Goal: Transaction & Acquisition: Purchase product/service

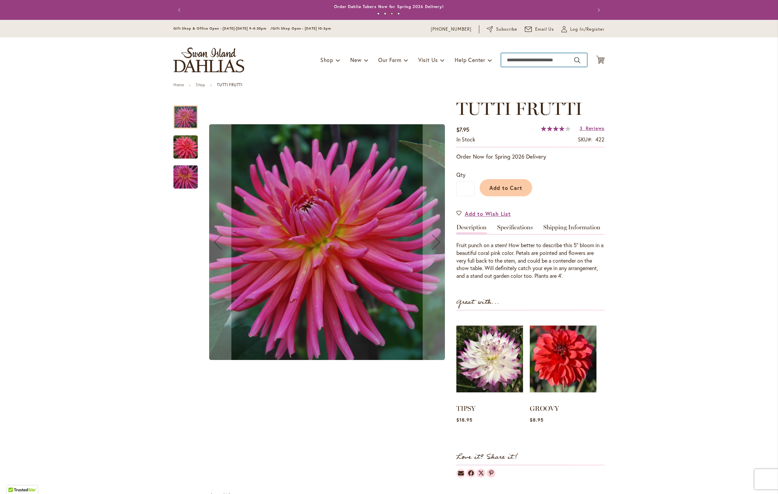
click at [553, 59] on input "Search" at bounding box center [544, 59] width 86 height 13
type input "**********"
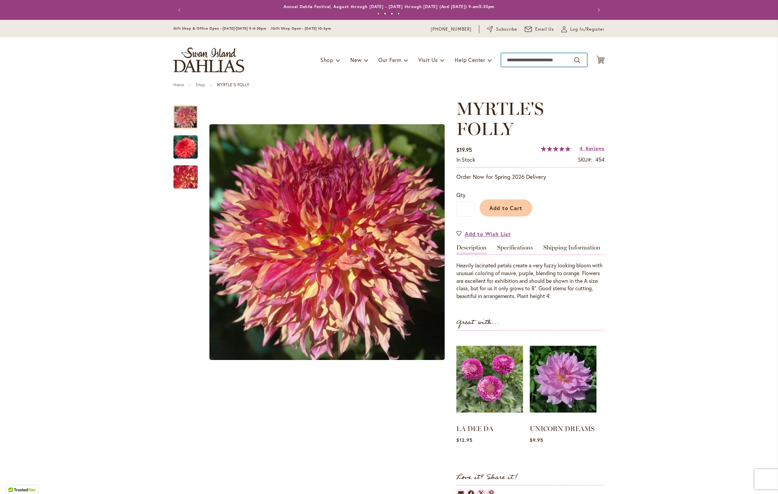
click at [503, 61] on input "Search" at bounding box center [544, 59] width 86 height 13
type input "*********"
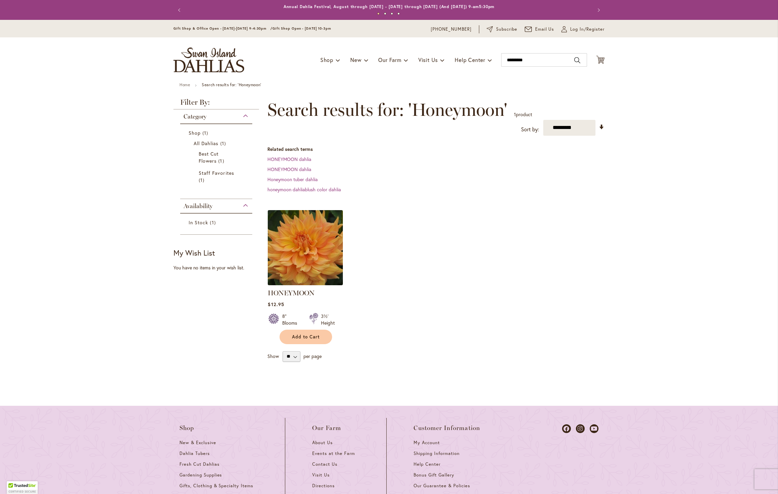
click at [269, 236] on img at bounding box center [305, 247] width 79 height 79
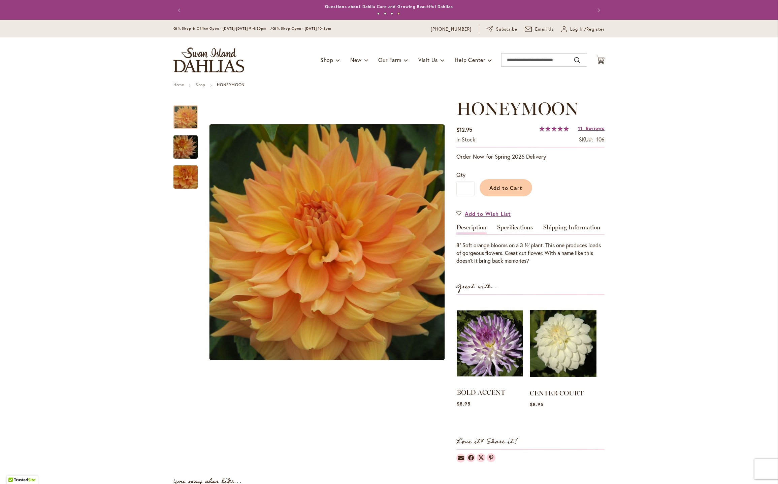
click at [501, 342] on img at bounding box center [490, 343] width 66 height 83
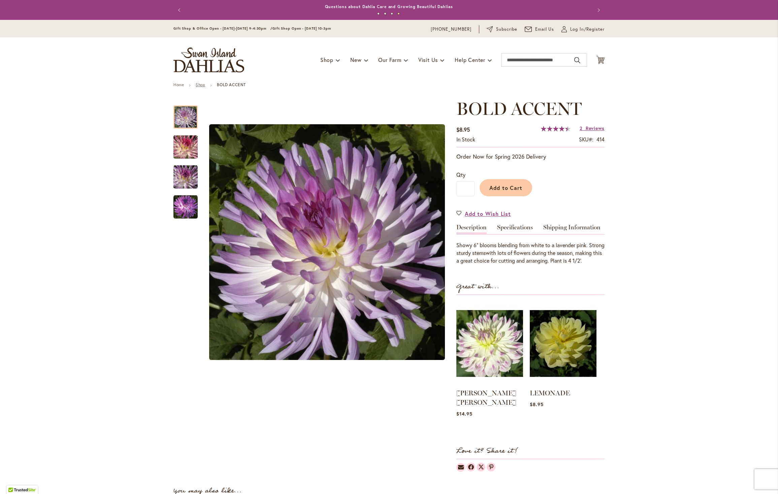
click at [202, 84] on link "Shop" at bounding box center [200, 84] width 9 height 5
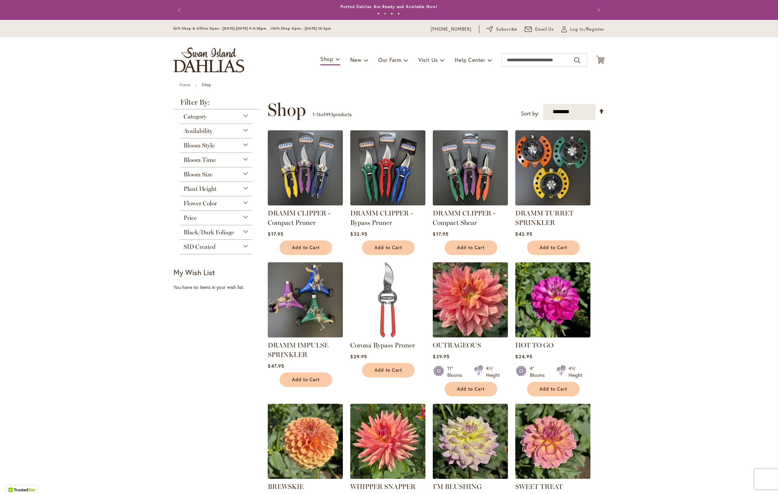
click at [242, 119] on div "Category" at bounding box center [216, 115] width 72 height 11
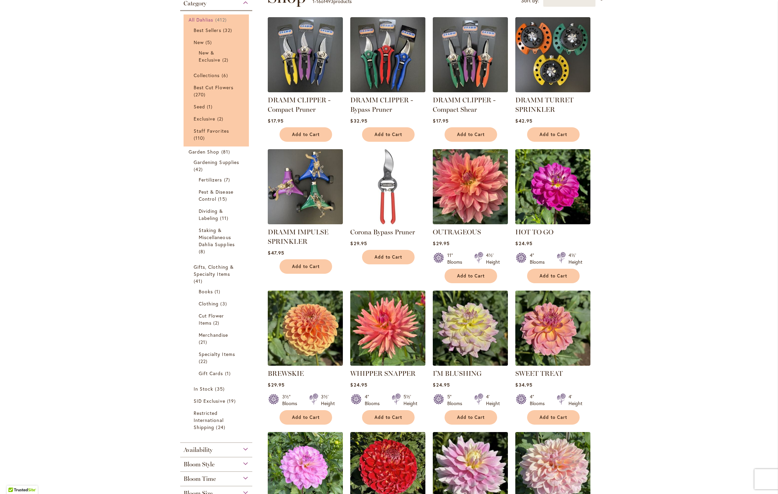
click at [196, 22] on span "All Dahlias" at bounding box center [201, 20] width 25 height 6
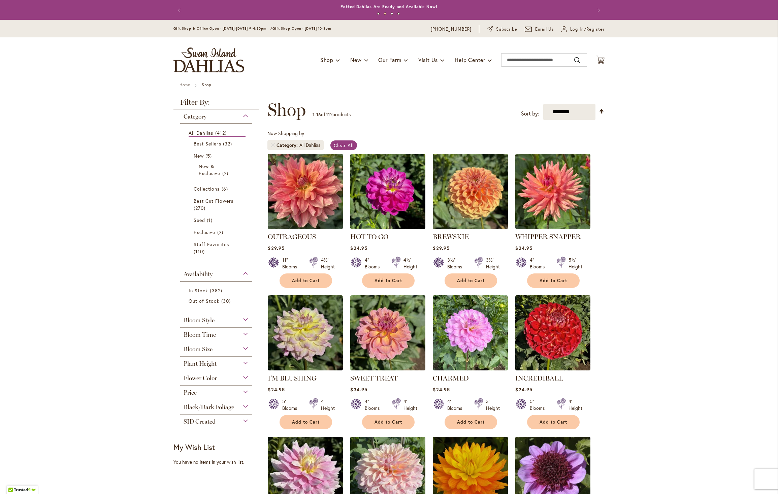
click at [228, 324] on div "Bloom Style" at bounding box center [216, 318] width 72 height 11
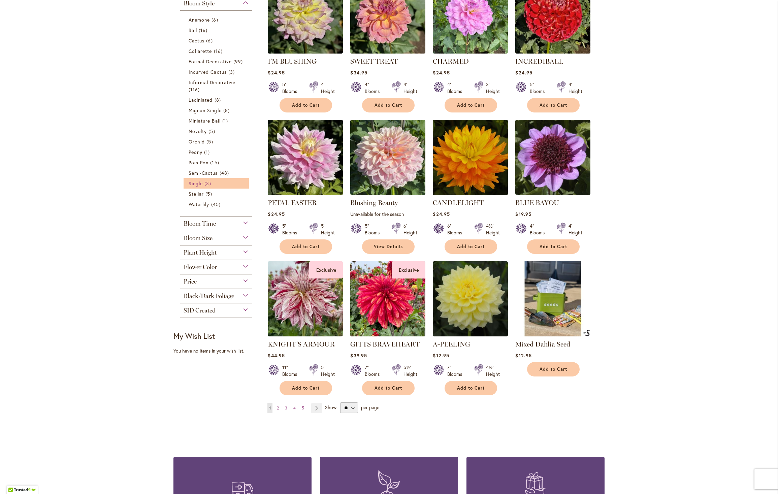
click at [193, 186] on span "Single" at bounding box center [196, 183] width 14 height 6
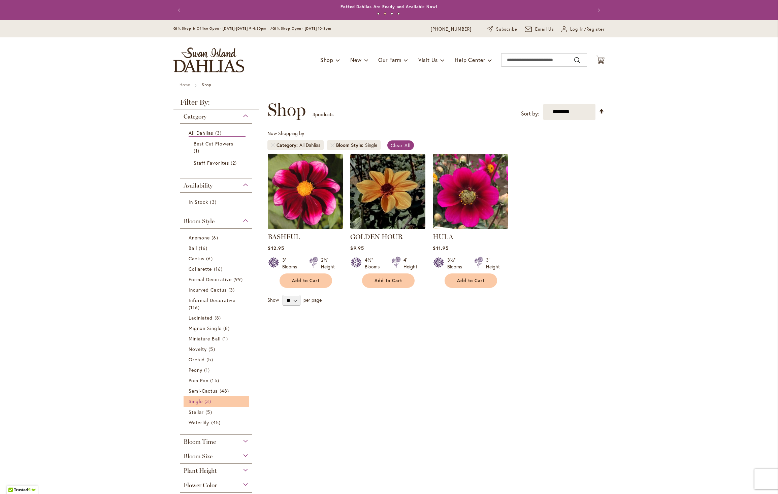
click at [200, 405] on span "Single" at bounding box center [196, 401] width 14 height 6
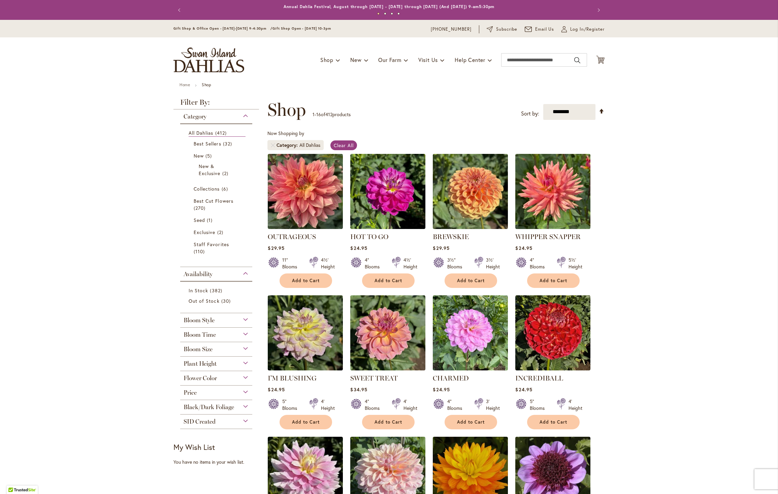
click at [195, 324] on span "Bloom Style" at bounding box center [199, 320] width 31 height 7
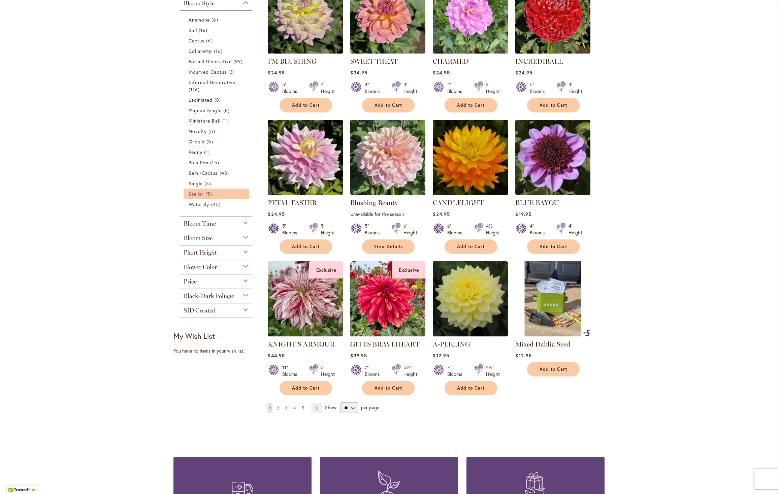
click at [195, 196] on span "Stellar" at bounding box center [196, 194] width 15 height 6
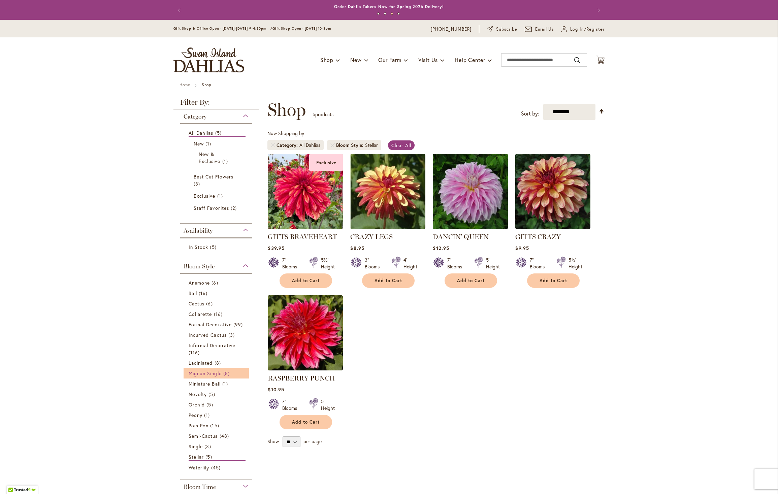
click at [190, 370] on span "Mignon Single" at bounding box center [205, 373] width 33 height 6
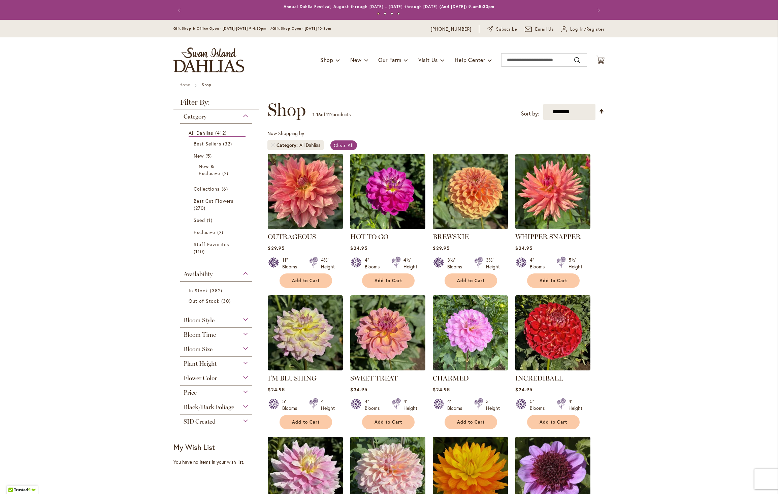
click at [194, 323] on span "Bloom Style" at bounding box center [199, 320] width 31 height 7
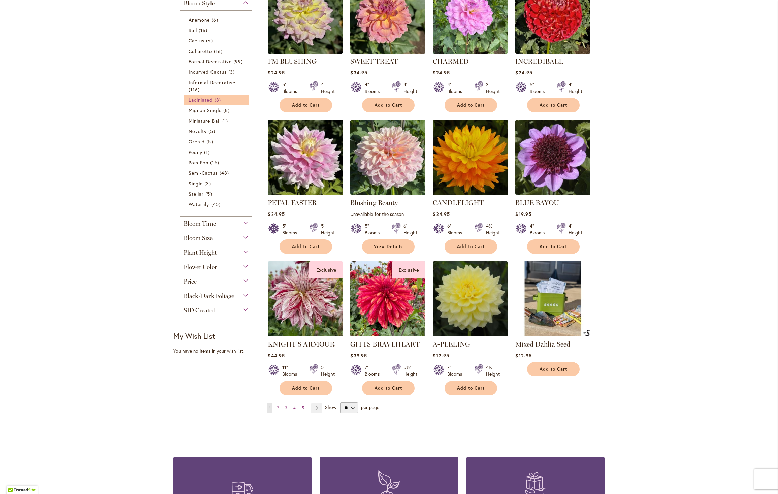
click at [202, 103] on span "Laciniated" at bounding box center [201, 100] width 24 height 6
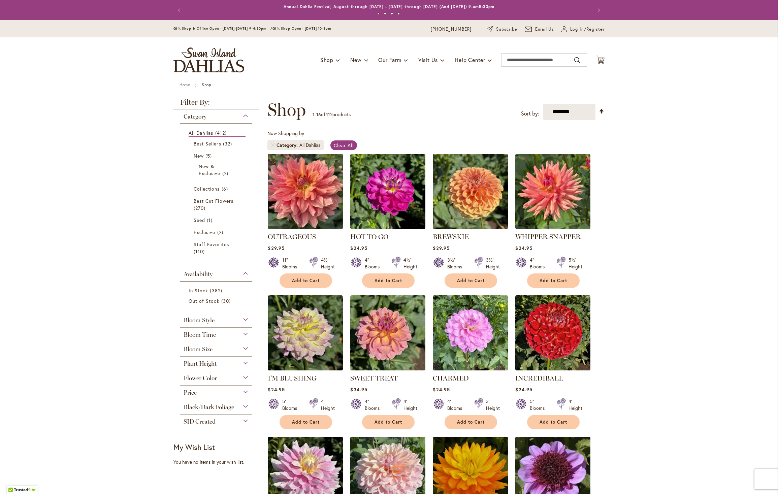
click at [189, 323] on span "Bloom Style" at bounding box center [199, 320] width 31 height 7
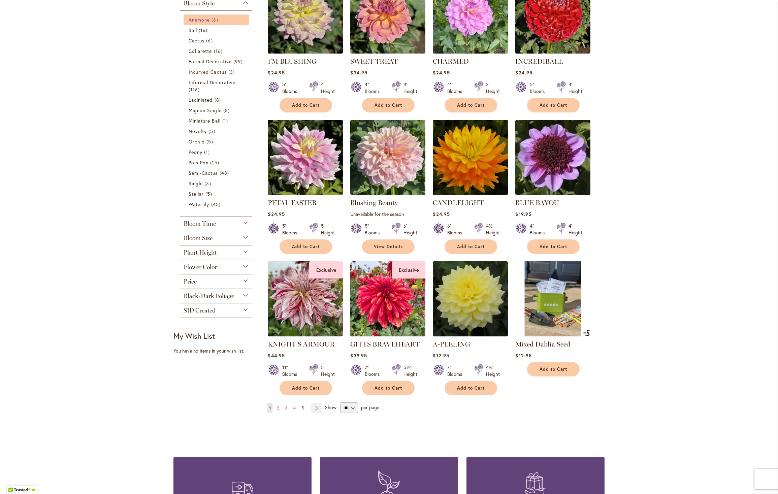
click at [200, 23] on span "Anemone" at bounding box center [199, 20] width 21 height 6
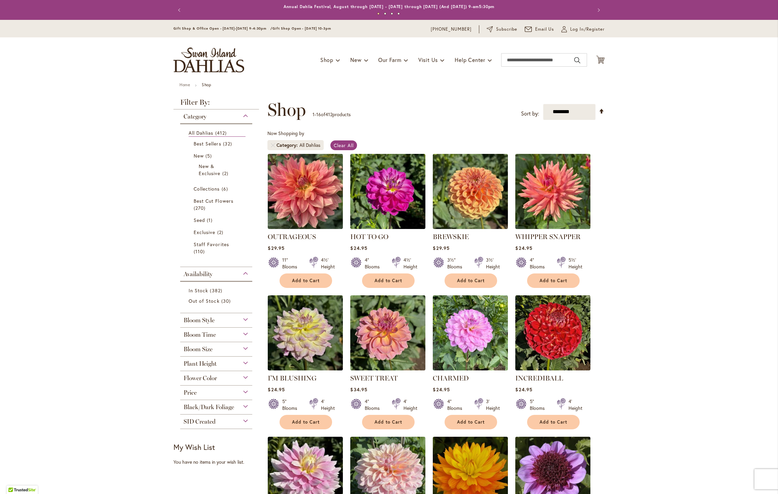
click at [210, 321] on span "Bloom Style" at bounding box center [199, 320] width 31 height 7
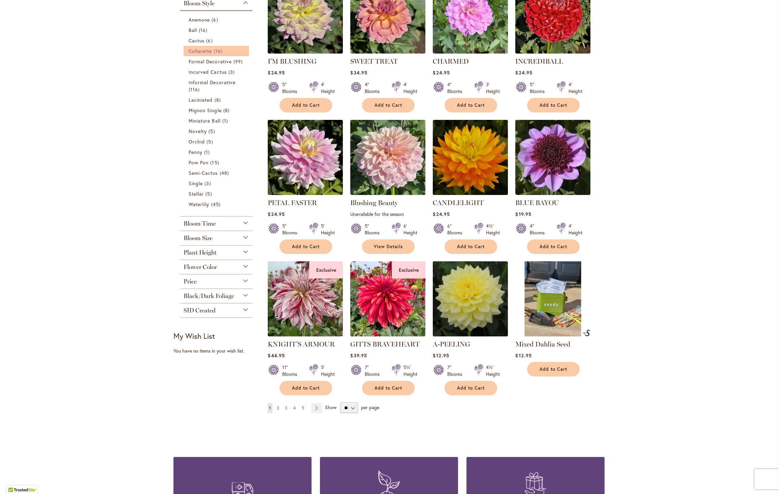
click at [216, 52] on span "16 items" at bounding box center [219, 51] width 10 height 7
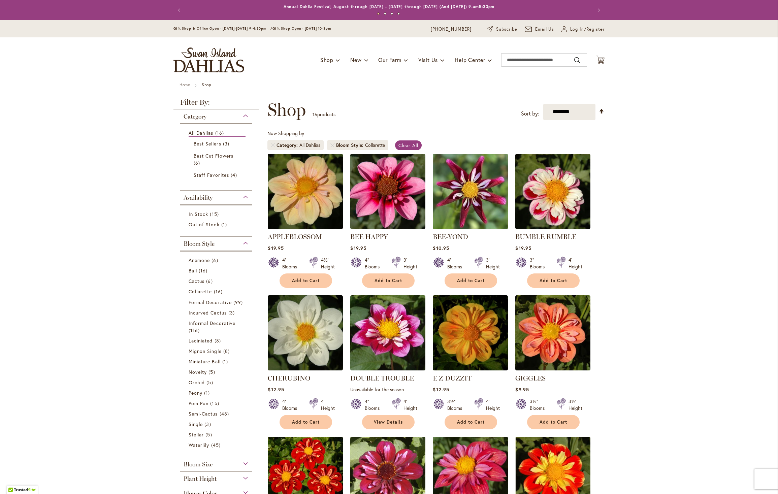
click at [488, 197] on img at bounding box center [470, 191] width 79 height 79
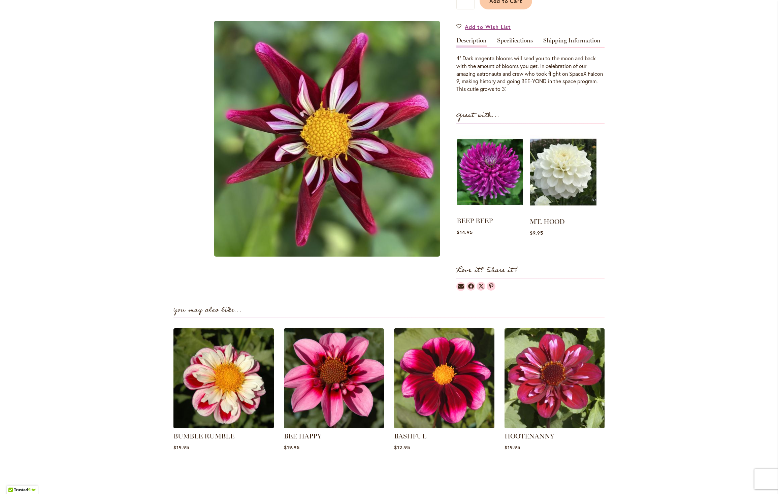
scroll to position [14, 0]
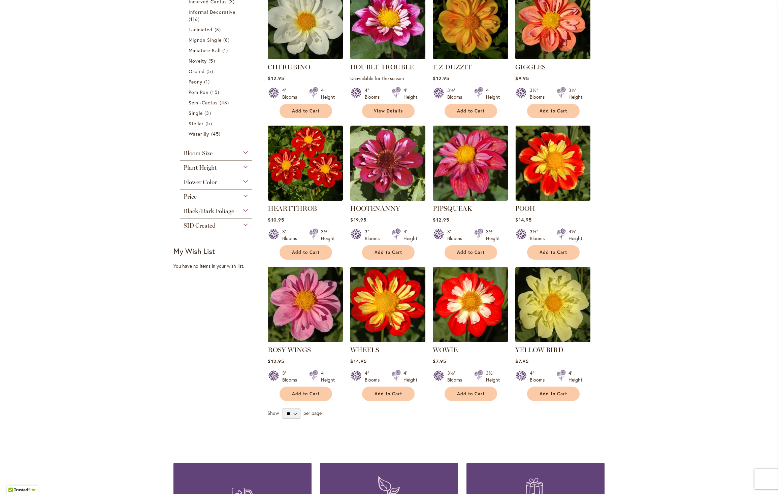
scroll to position [198, 0]
